Goal: Task Accomplishment & Management: Use online tool/utility

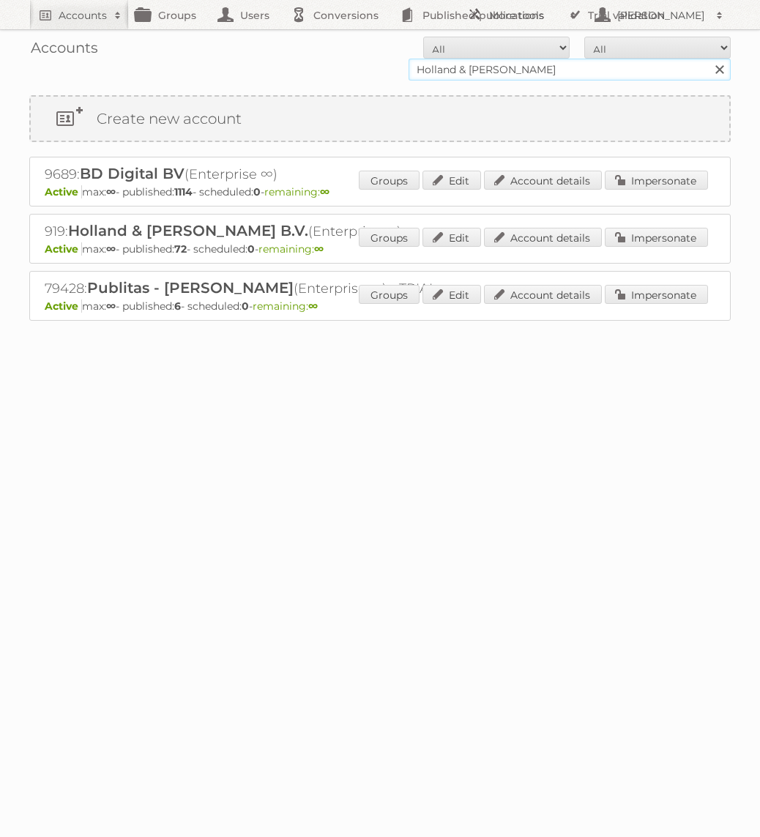
click at [480, 67] on input "Holland & [PERSON_NAME]" at bounding box center [570, 70] width 322 height 22
type input "KARWEI"
click at [708, 59] on input "Search" at bounding box center [719, 70] width 22 height 22
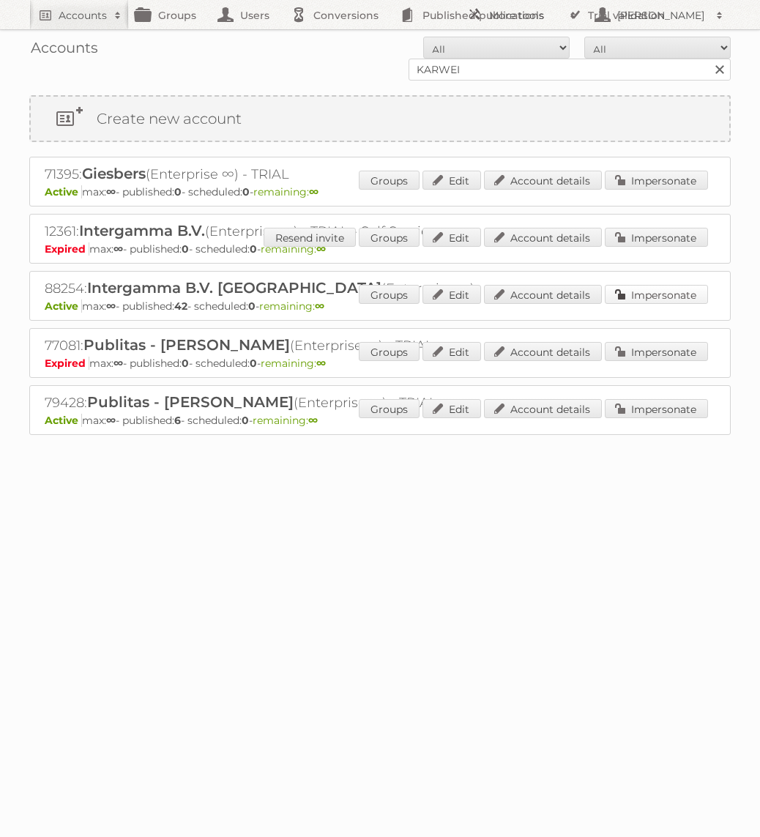
click at [658, 289] on link "Impersonate" at bounding box center [656, 294] width 103 height 19
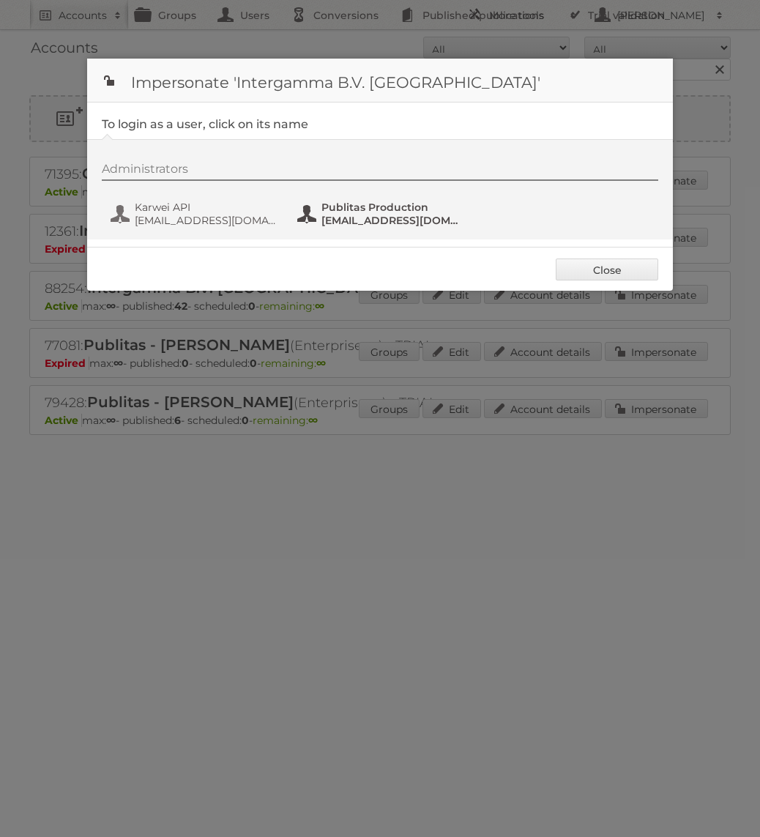
click at [353, 221] on span "[EMAIL_ADDRESS][DOMAIN_NAME]" at bounding box center [393, 220] width 142 height 13
